Goal: Information Seeking & Learning: Learn about a topic

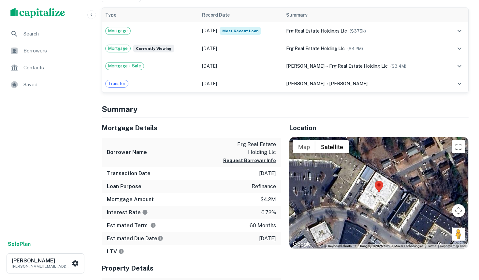
scroll to position [326, 0]
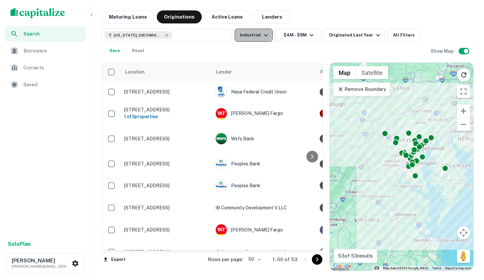
click at [250, 35] on button "Industrial" at bounding box center [253, 35] width 38 height 13
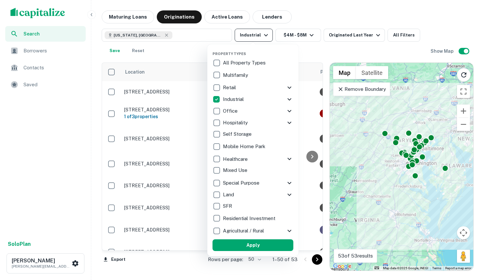
click at [250, 35] on div at bounding box center [242, 140] width 484 height 280
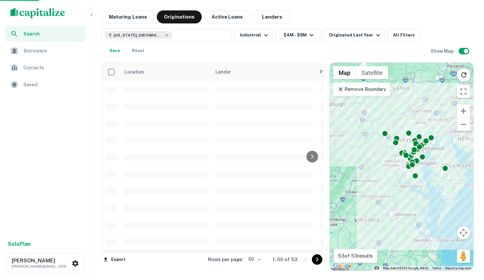
click at [201, 37] on div "Property Types All Property Types Multifamily Retail Storefront Auto Shop Bar S…" at bounding box center [242, 140] width 484 height 280
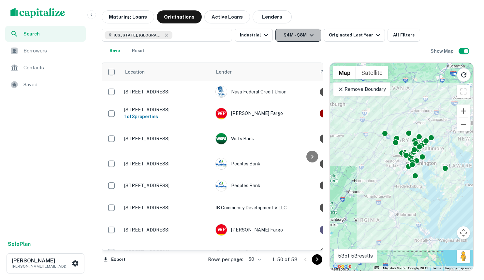
click at [303, 36] on button "$4M - $8M" at bounding box center [298, 35] width 46 height 13
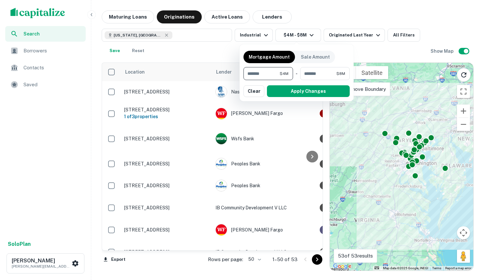
click at [338, 33] on div at bounding box center [242, 140] width 484 height 280
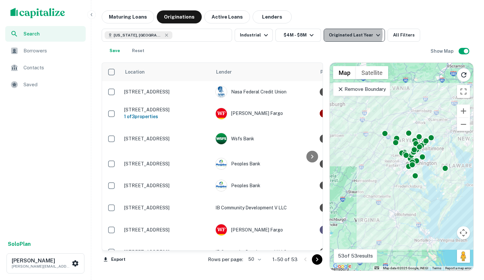
click at [350, 34] on div "Originated Last Year" at bounding box center [355, 35] width 53 height 8
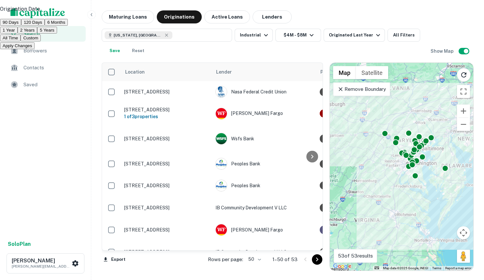
click at [373, 13] on div at bounding box center [242, 140] width 484 height 280
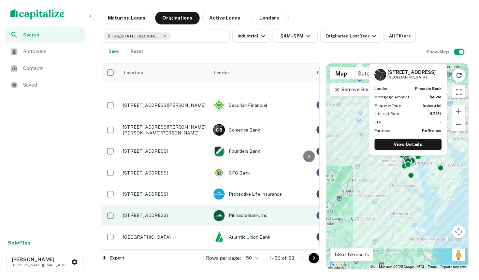
scroll to position [848, 0]
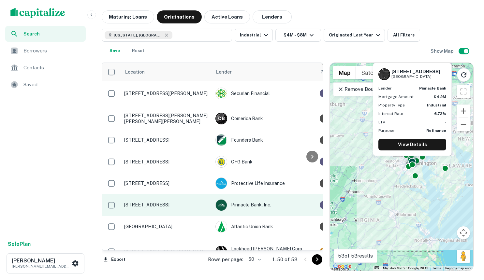
click at [250, 199] on div "Pinnacle Bank, Inc." at bounding box center [264, 205] width 98 height 12
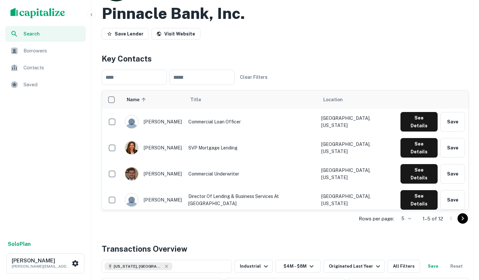
scroll to position [65, 0]
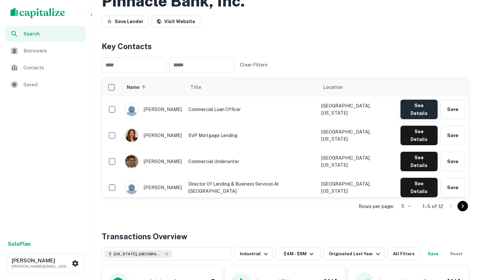
click at [426, 106] on button "See Details" at bounding box center [418, 110] width 37 height 20
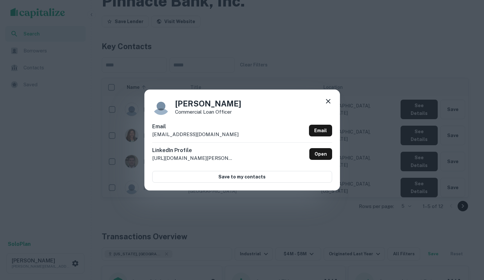
click at [325, 99] on icon at bounding box center [328, 101] width 8 height 8
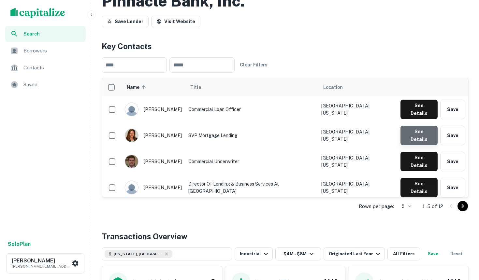
click at [420, 129] on button "See Details" at bounding box center [418, 136] width 37 height 20
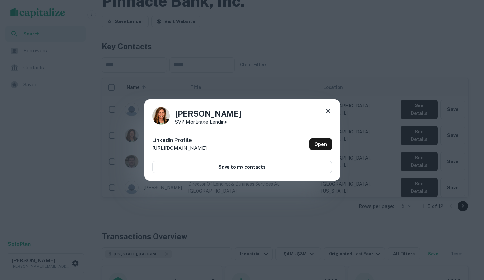
click at [324, 108] on icon at bounding box center [328, 111] width 8 height 8
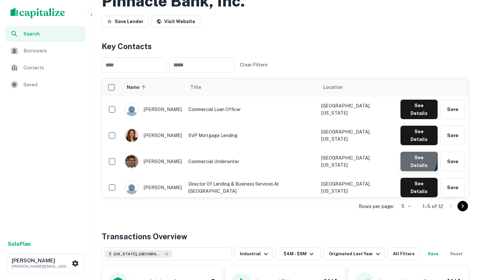
click at [410, 152] on button "See Details" at bounding box center [418, 162] width 37 height 20
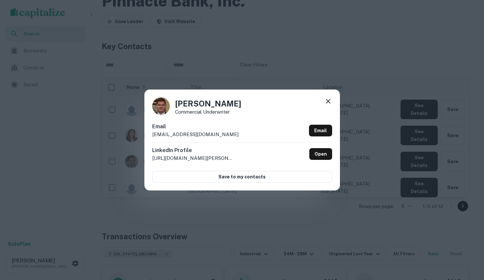
click at [327, 99] on icon at bounding box center [328, 101] width 8 height 8
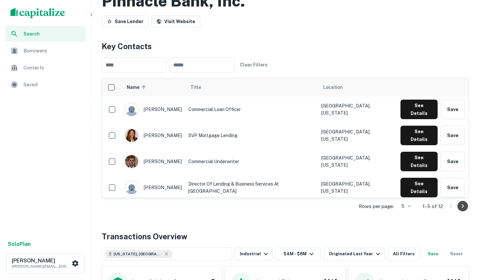
click at [462, 205] on icon "Go to next page" at bounding box center [463, 206] width 2 height 4
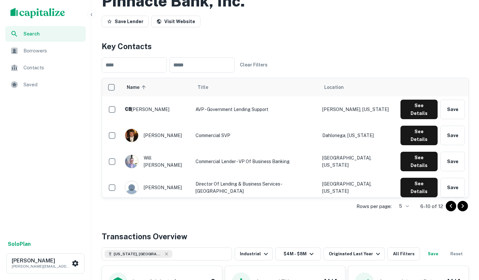
click at [85, 15] on div "scrollable content" at bounding box center [45, 13] width 91 height 26
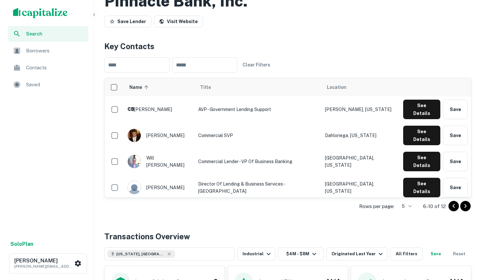
scroll to position [0, 0]
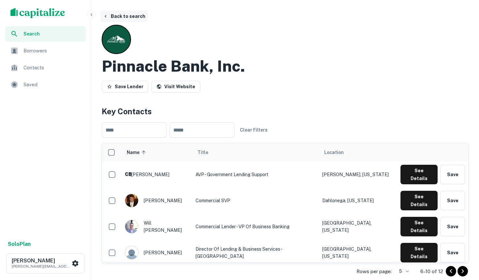
click at [115, 17] on button "Back to search" at bounding box center [124, 16] width 48 height 12
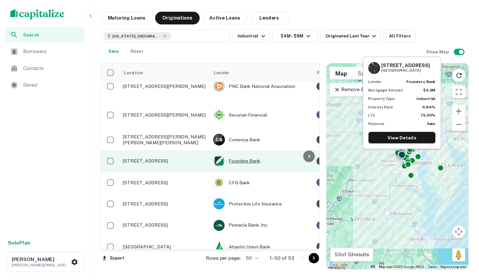
scroll to position [847, 0]
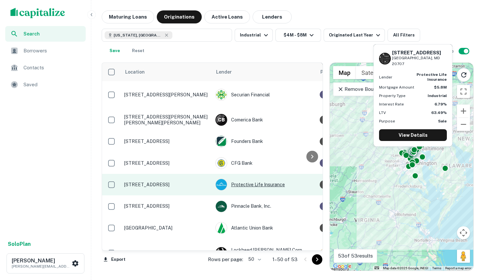
click at [252, 179] on div "Protective Life Insurance" at bounding box center [264, 185] width 98 height 12
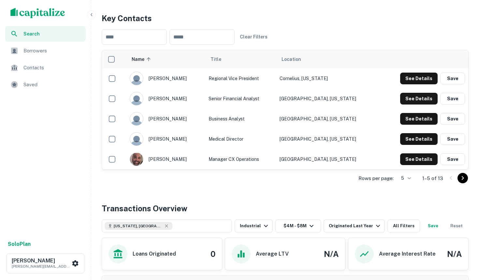
scroll to position [65, 0]
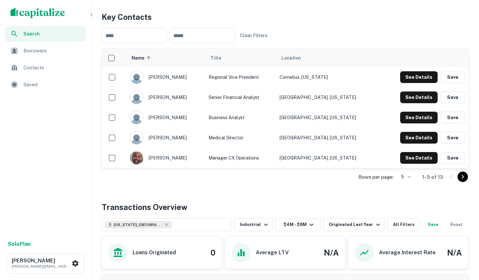
click at [454, 182] on div at bounding box center [457, 177] width 22 height 10
click at [465, 181] on icon "Go to next page" at bounding box center [463, 177] width 8 height 8
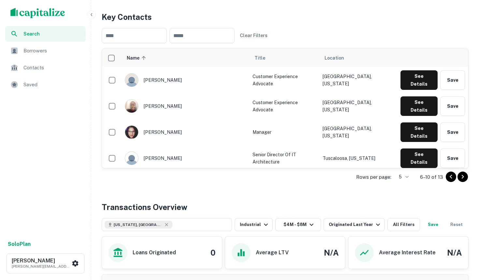
click at [448, 181] on icon "Go to previous page" at bounding box center [451, 177] width 8 height 8
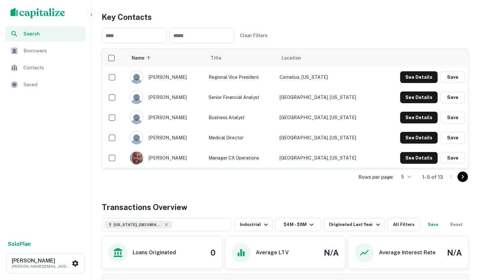
click at [464, 181] on icon "Go to next page" at bounding box center [463, 177] width 8 height 8
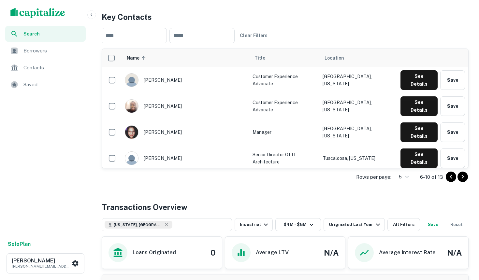
drag, startPoint x: 464, startPoint y: 207, endPoint x: 466, endPoint y: 204, distance: 3.6
click at [466, 181] on icon "Go to next page" at bounding box center [463, 177] width 8 height 8
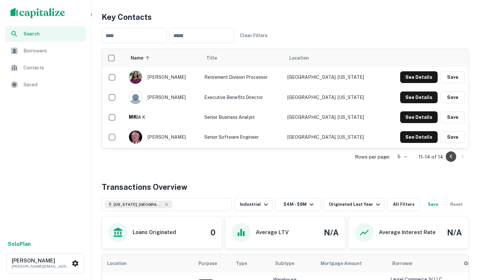
click at [448, 161] on icon "Go to previous page" at bounding box center [451, 157] width 8 height 8
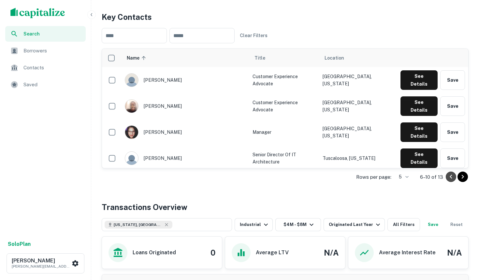
click at [448, 181] on icon "Go to previous page" at bounding box center [451, 177] width 8 height 8
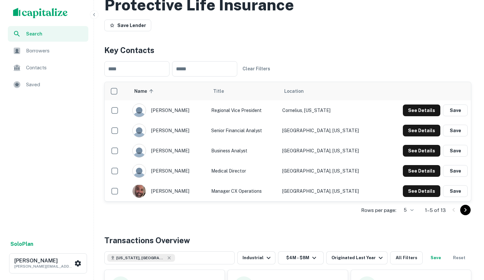
scroll to position [0, 0]
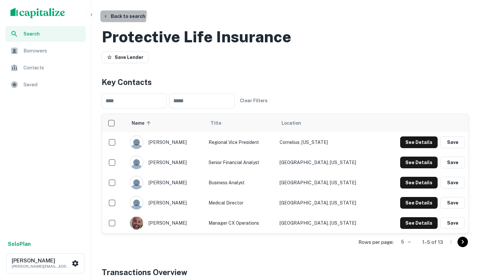
drag, startPoint x: 109, startPoint y: 13, endPoint x: 113, endPoint y: 17, distance: 5.5
click at [109, 14] on button "Back to search" at bounding box center [124, 16] width 48 height 12
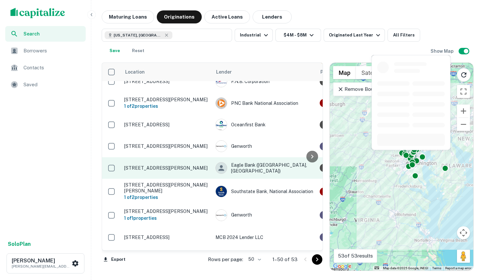
scroll to position [326, 0]
